Goal: Task Accomplishment & Management: Manage account settings

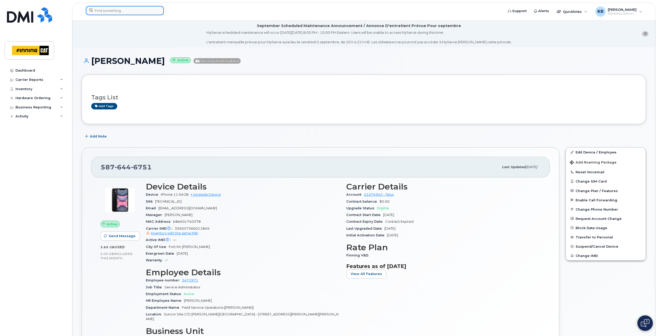
click at [111, 12] on input at bounding box center [125, 10] width 78 height 9
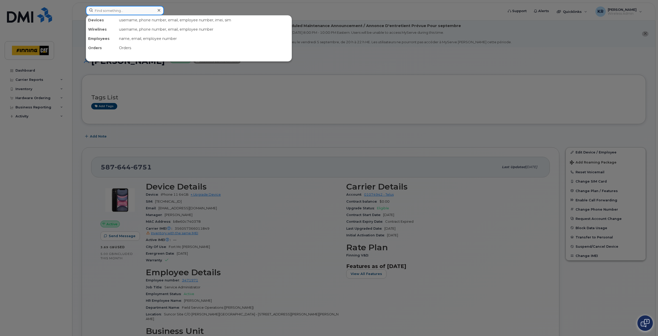
paste input "[PERSON_NAME]"
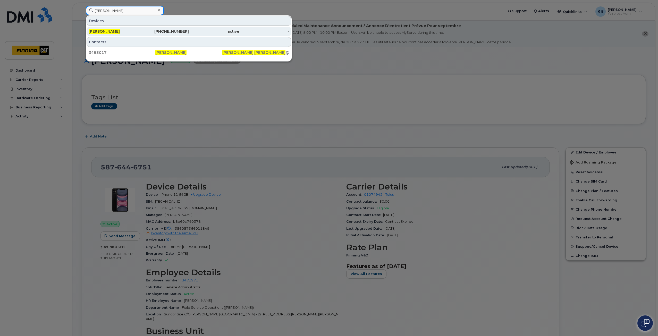
type input "[PERSON_NAME]"
click at [171, 31] on div "587-645-8236" at bounding box center [164, 31] width 50 height 5
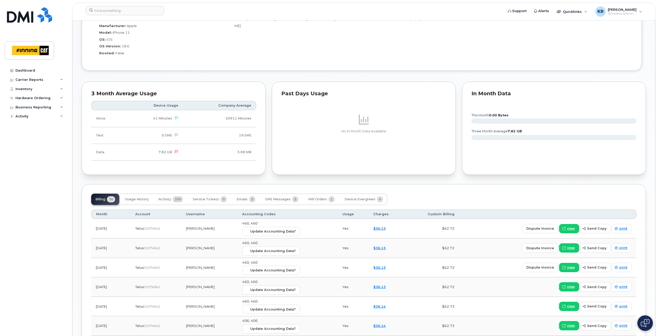
scroll to position [438, 0]
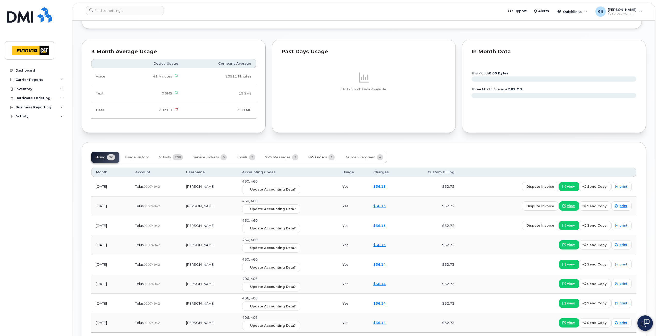
click at [320, 158] on span "HW Orders" at bounding box center [317, 157] width 19 height 4
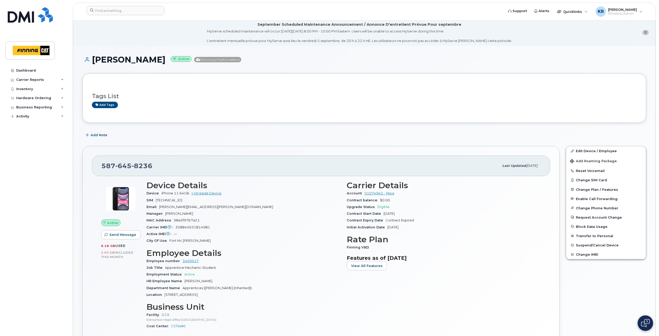
scroll to position [0, 0]
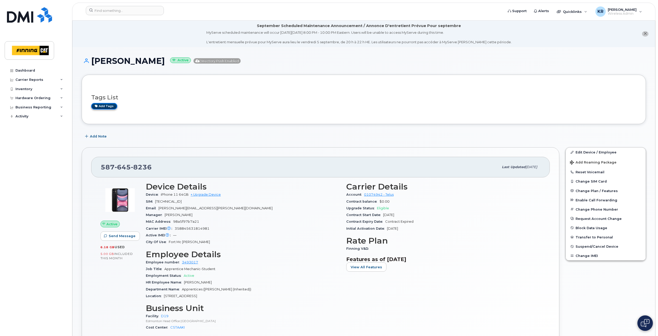
click at [106, 106] on link "Add tags" at bounding box center [104, 106] width 26 height 6
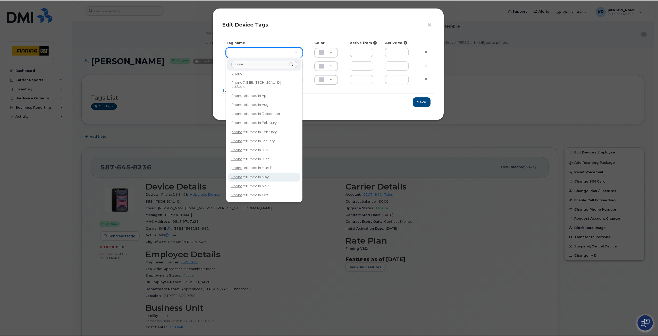
scroll to position [11, 0]
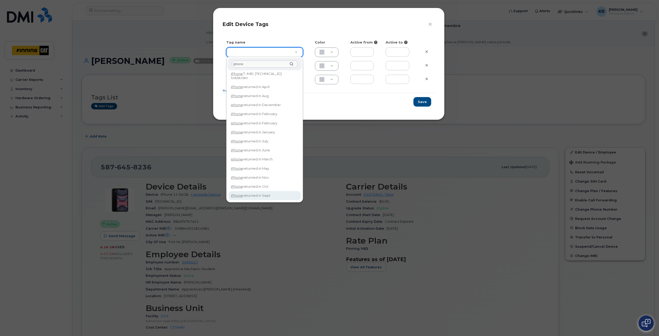
type input "iphone"
type input "iPhone returned in Sept"
type input "DFD3EE"
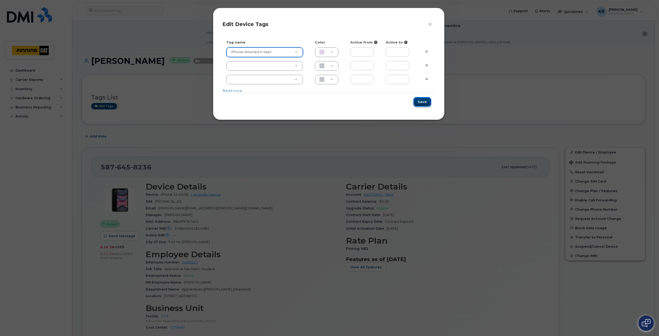
click at [422, 103] on button "Save" at bounding box center [423, 102] width 18 height 10
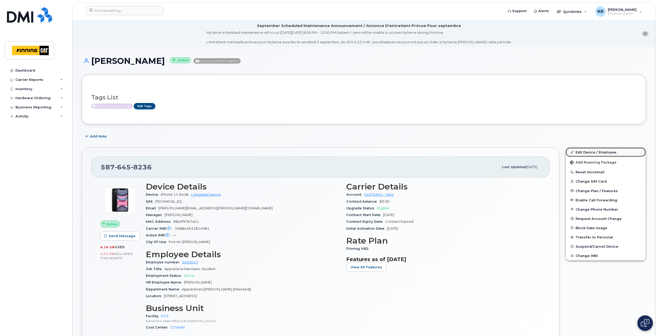
click at [581, 152] on link "Edit Device / Employee" at bounding box center [606, 152] width 80 height 9
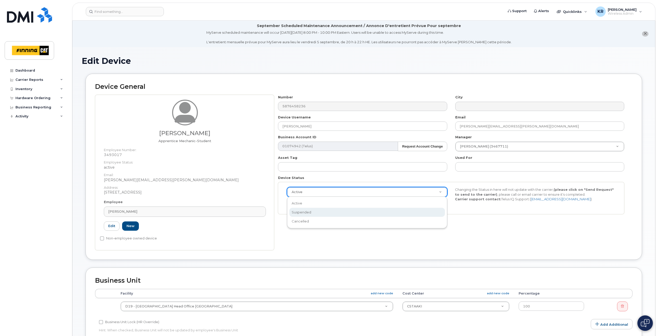
select select "suspended"
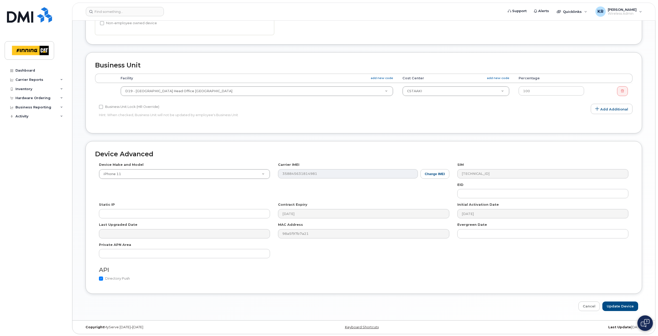
scroll to position [216, 0]
click at [616, 305] on input "Update Device" at bounding box center [620, 306] width 36 height 10
type input "Saving..."
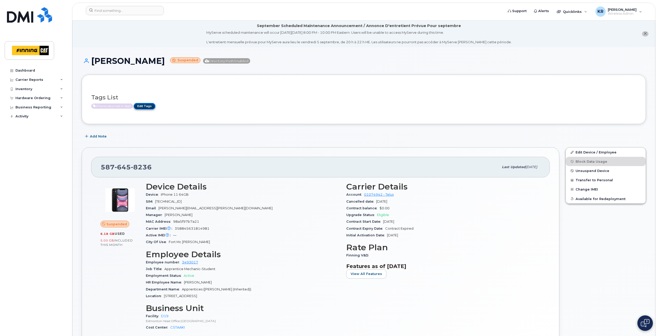
click at [147, 107] on link "Edit Tags" at bounding box center [145, 106] width 22 height 6
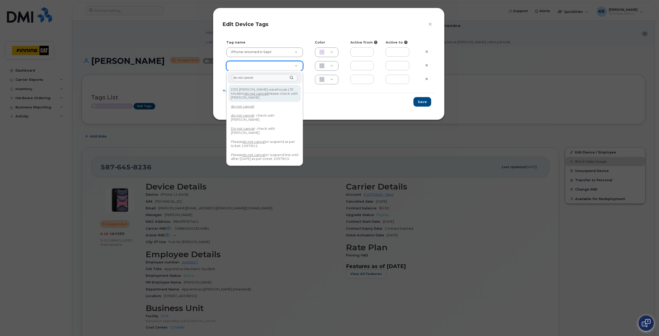
drag, startPoint x: 264, startPoint y: 80, endPoint x: 204, endPoint y: 81, distance: 59.8
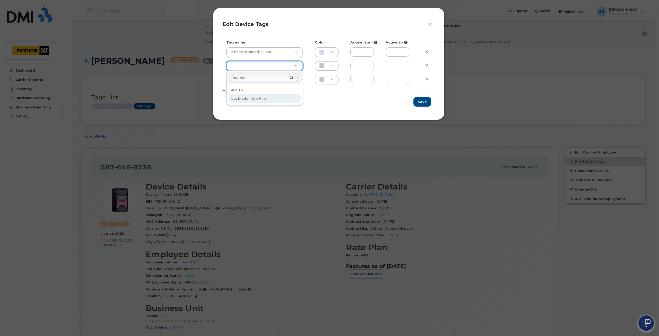
type input "use line"
type input "Use Line for New Hire"
type input "DAECC8"
click at [423, 103] on button "Save" at bounding box center [423, 102] width 18 height 10
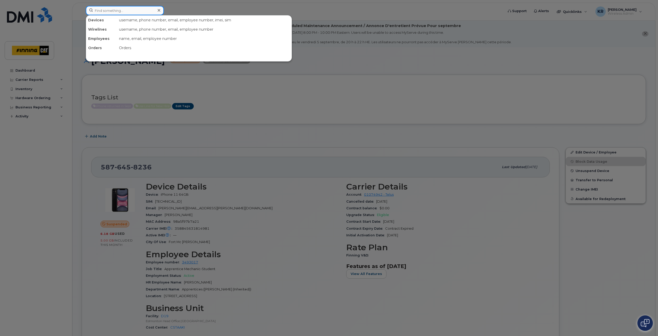
click at [140, 9] on input at bounding box center [125, 10] width 78 height 9
paste input "FFYHCZA5N72J"
drag, startPoint x: 128, startPoint y: 10, endPoint x: 89, endPoint y: 9, distance: 38.9
click at [89, 9] on input "FFYHCZA5N72J" at bounding box center [125, 10] width 78 height 9
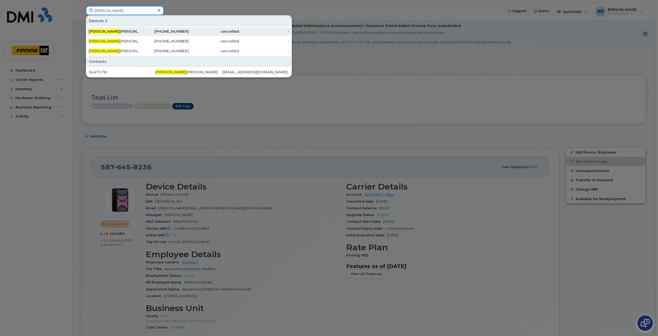
type input "jennifer de"
click at [189, 33] on div "cancelled" at bounding box center [214, 31] width 50 height 5
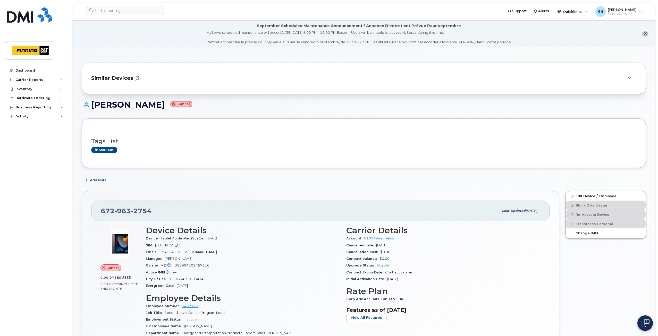
click at [129, 80] on span "Similar Devices" at bounding box center [112, 77] width 42 height 7
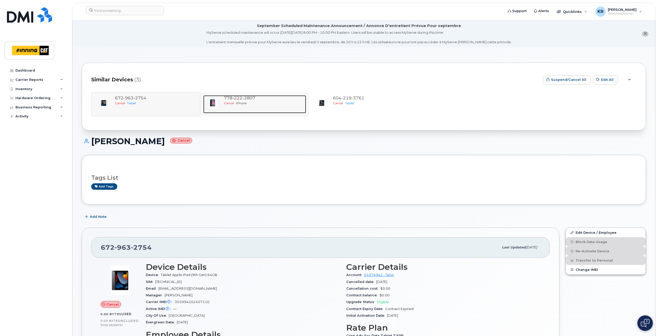
click at [242, 103] on span "iPhone" at bounding box center [241, 103] width 11 height 4
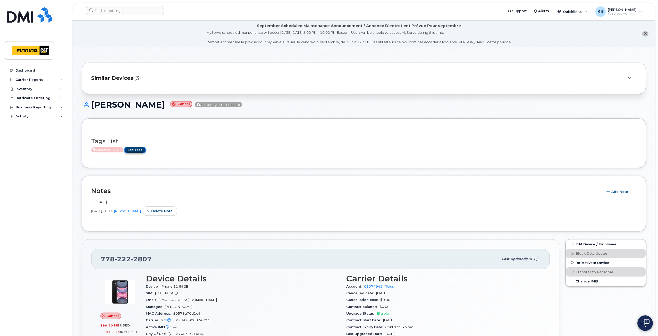
click at [146, 150] on link "Edit Tags" at bounding box center [135, 150] width 22 height 6
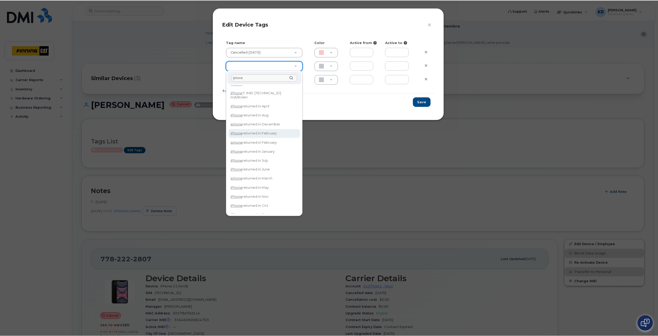
scroll to position [11, 0]
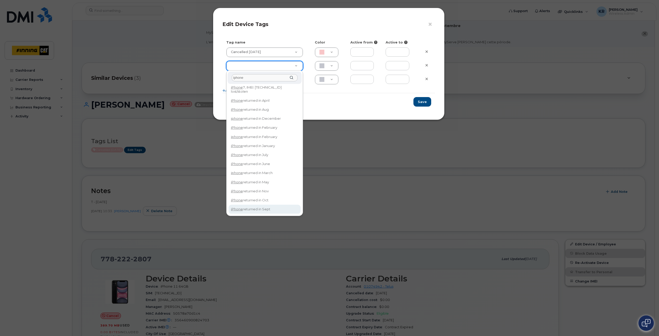
type input "iphone"
type input "iPhone returned in Sept"
type input "DFD3EE"
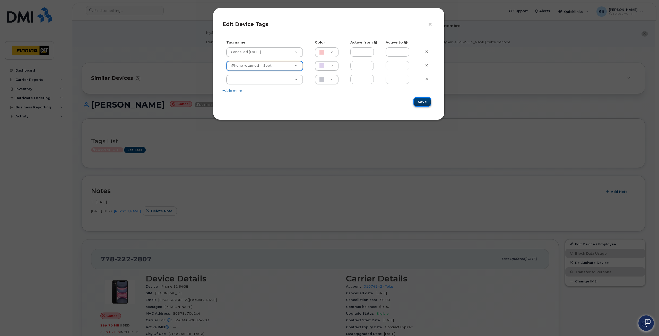
click at [421, 104] on button "Save" at bounding box center [423, 102] width 18 height 10
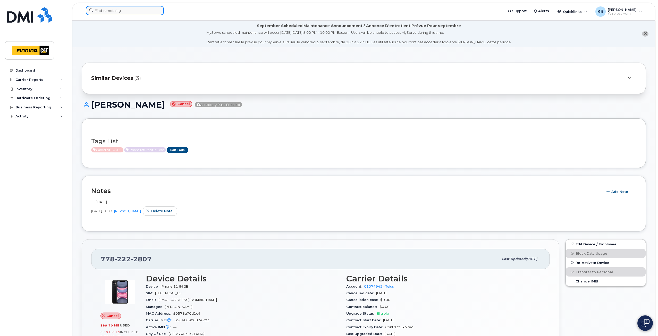
click at [128, 9] on input at bounding box center [125, 10] width 78 height 9
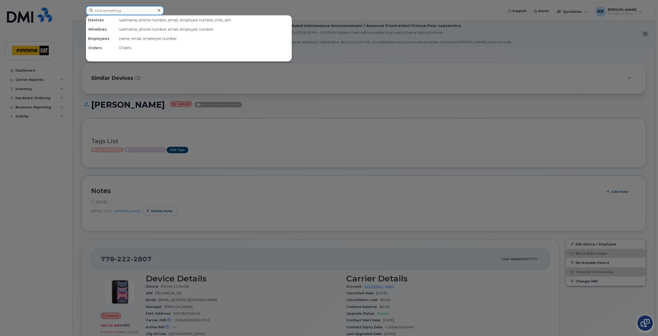
paste input "[PERSON_NAME]"
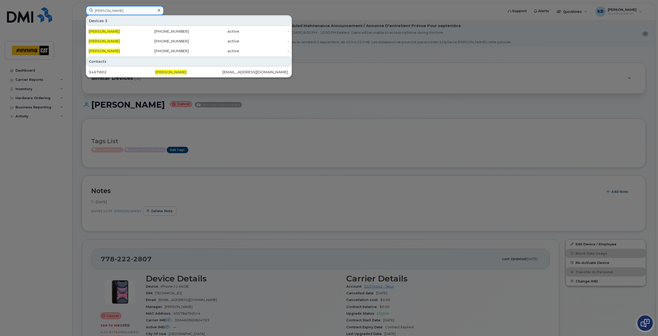
type input "[PERSON_NAME]"
click at [167, 31] on div "780-218-5639" at bounding box center [164, 31] width 50 height 5
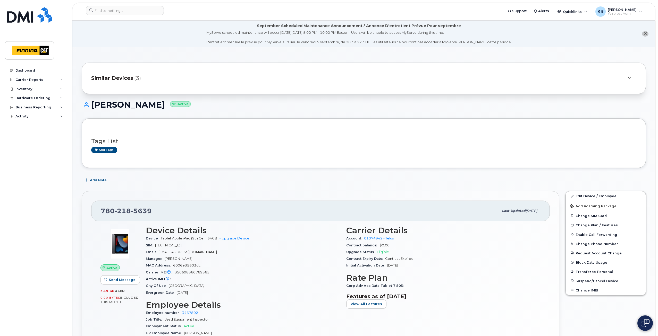
click at [131, 79] on span "Similar Devices" at bounding box center [112, 77] width 42 height 7
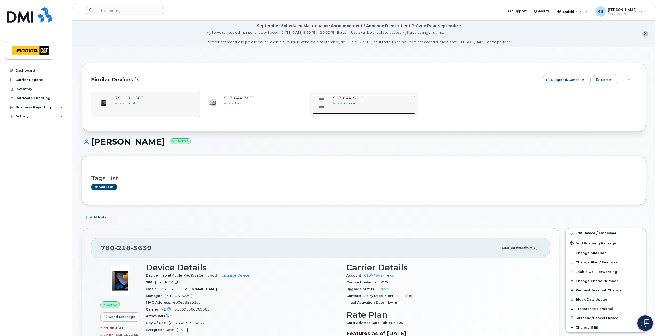
click at [342, 102] on span "Active" at bounding box center [337, 103] width 9 height 4
